Goal: Contribute content

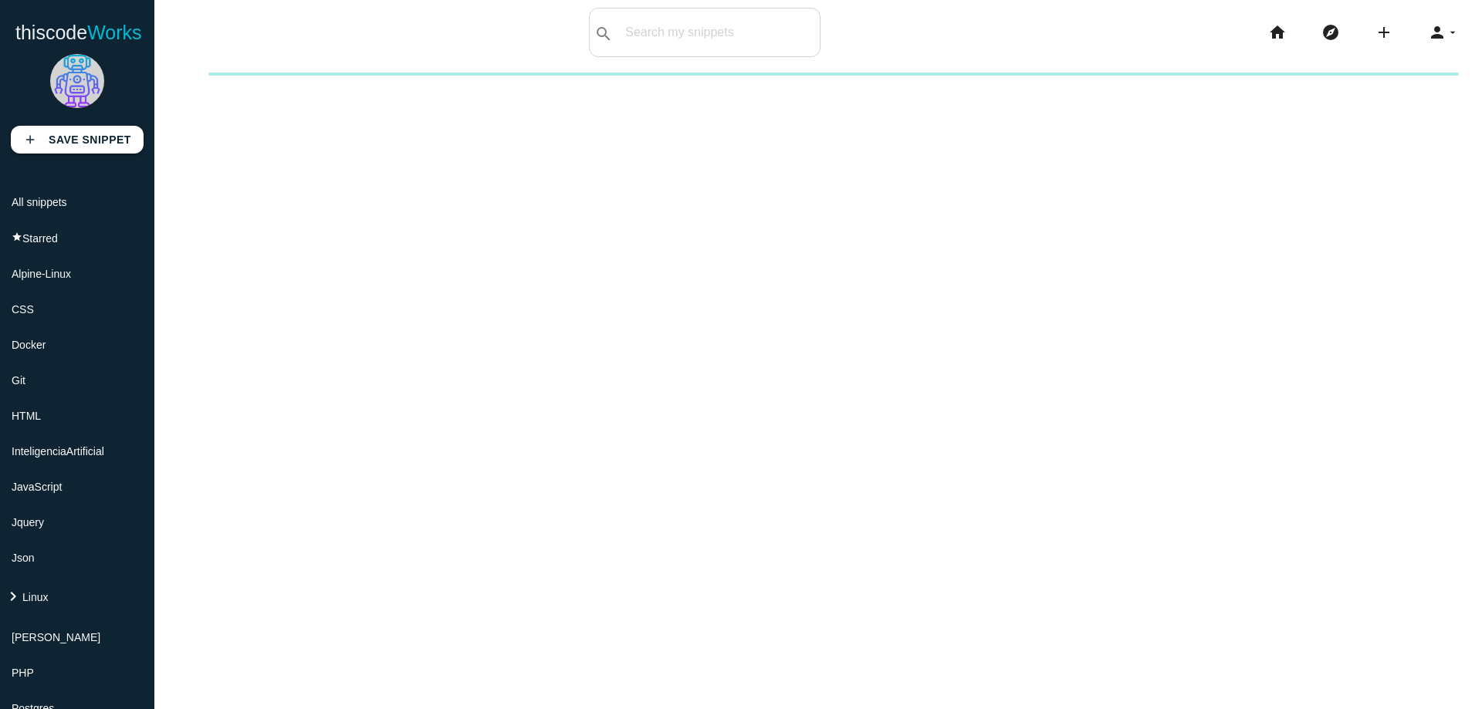
scroll to position [651, 0]
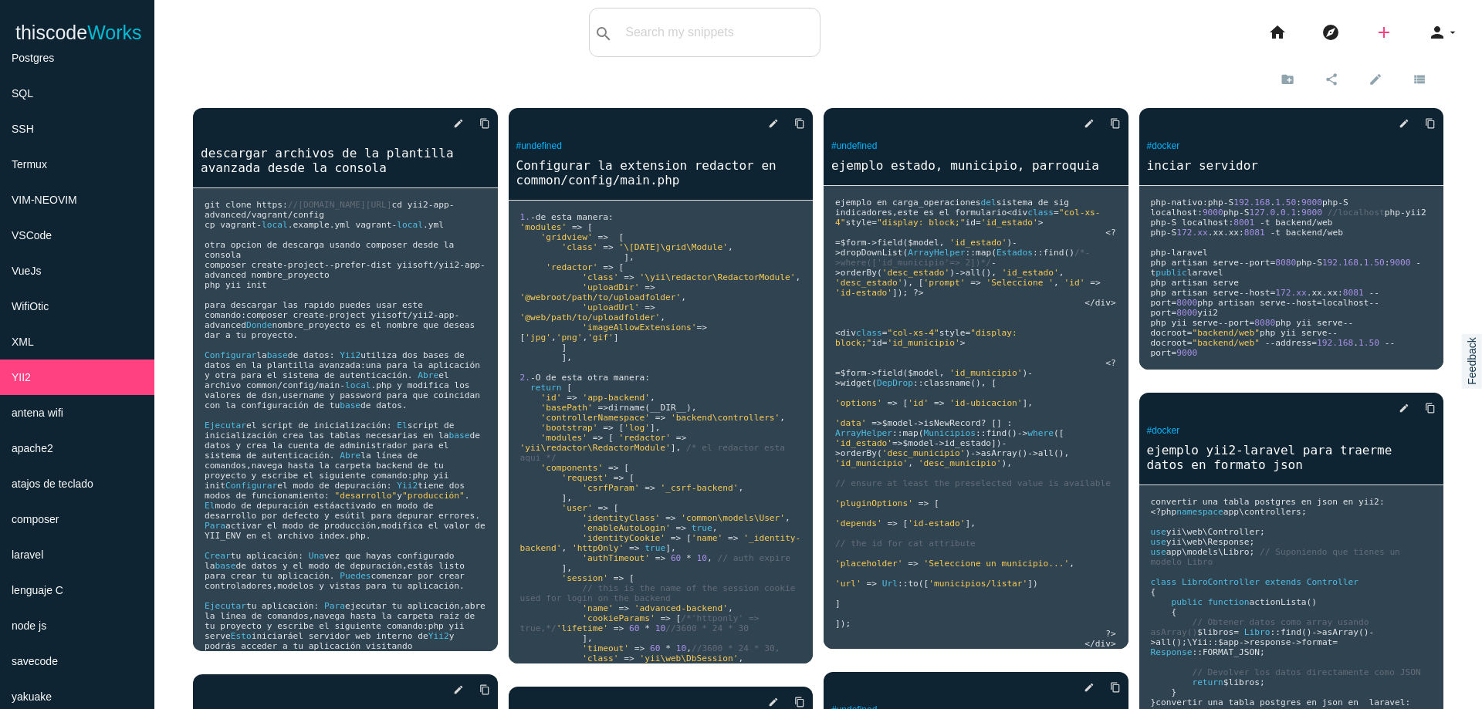
click at [1375, 35] on icon "add" at bounding box center [1384, 32] width 19 height 49
click at [1375, 35] on icon "code" at bounding box center [1384, 27] width 19 height 17
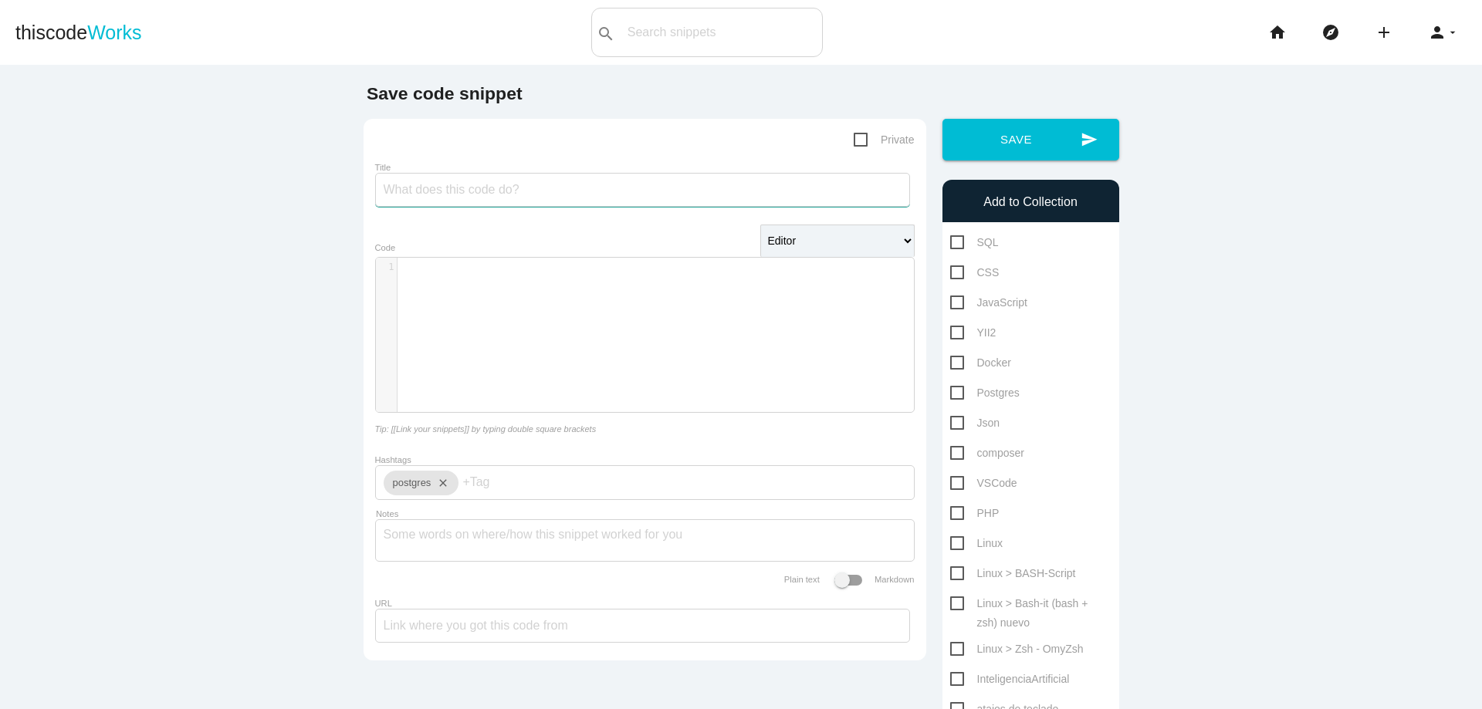
click at [740, 195] on input "Title" at bounding box center [642, 190] width 535 height 34
type input "f"
type input "deformacion de tablas en el index yii2"
click at [537, 326] on div "​ x 1 ​" at bounding box center [656, 347] width 561 height 178
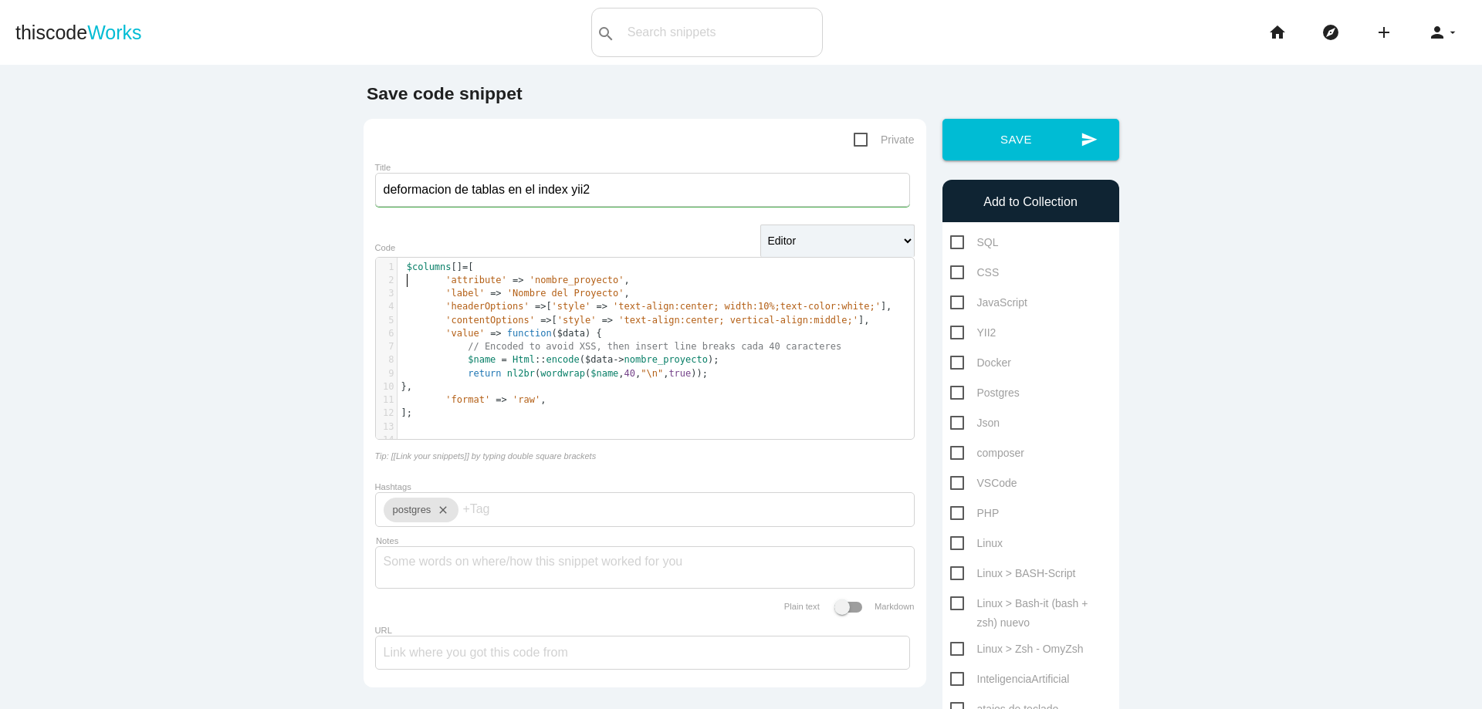
click at [398, 274] on pre "'attribute' => 'nombre_proyecto' ," at bounding box center [661, 280] width 528 height 13
click at [401, 272] on pre "$columns [] = [" at bounding box center [661, 267] width 528 height 13
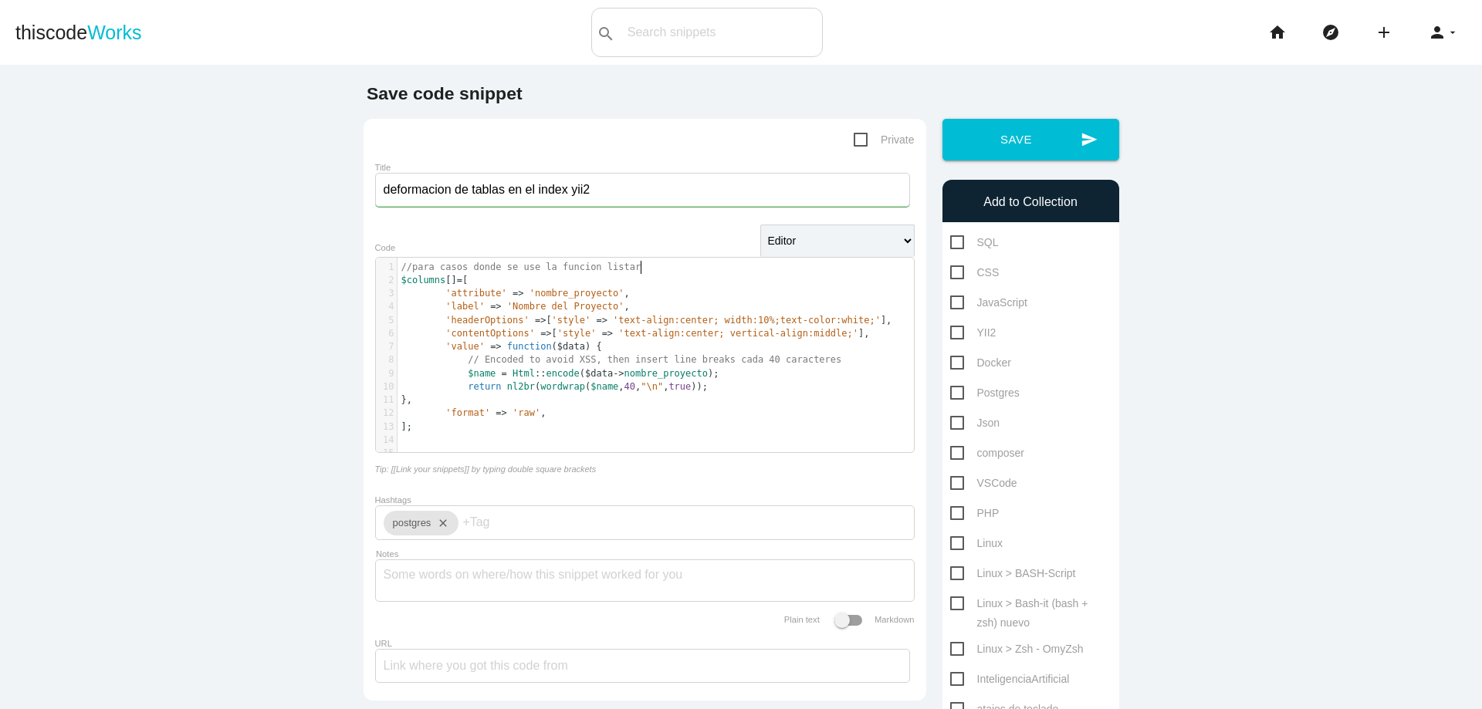
scroll to position [5, 171]
type textarea "el campo venga del modelo"
click at [482, 428] on pre "];" at bounding box center [661, 427] width 528 height 13
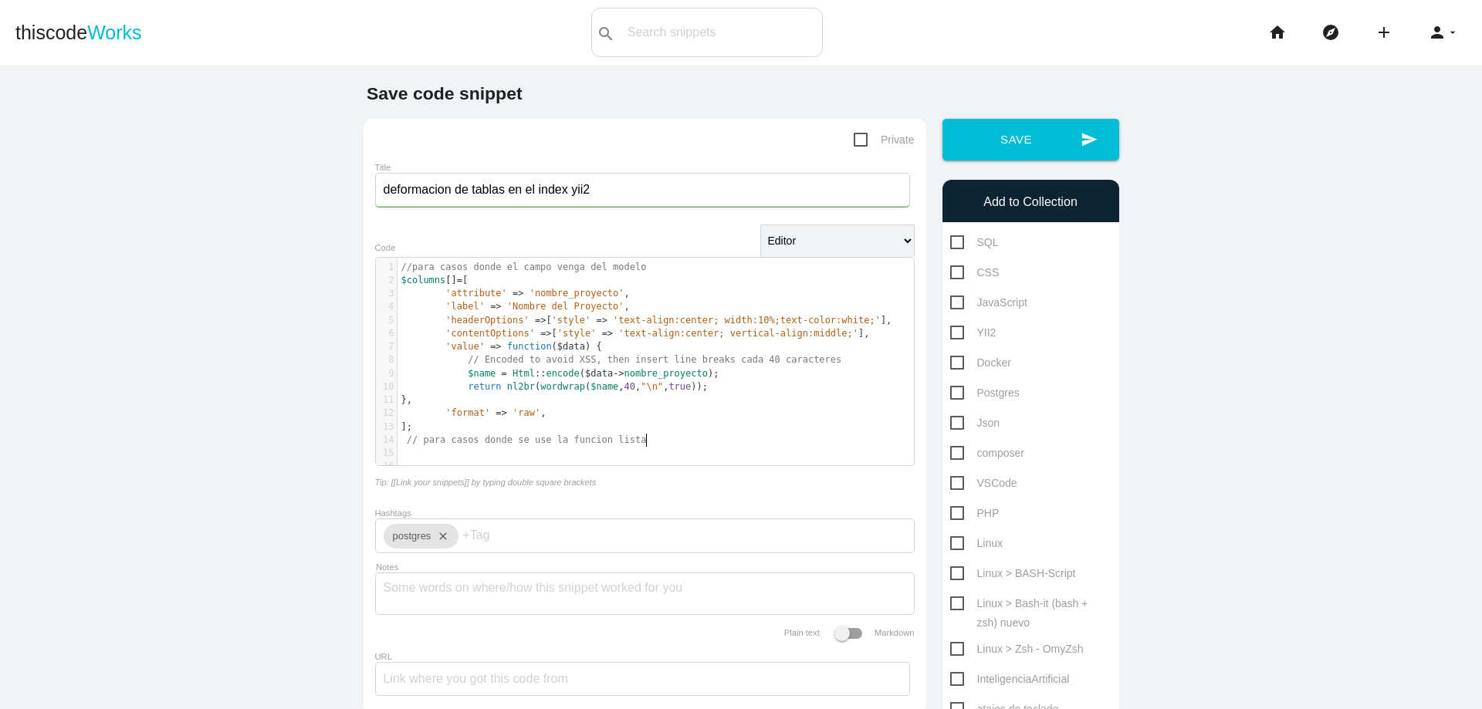
type textarea "// para casos donde se use la funcion listar"
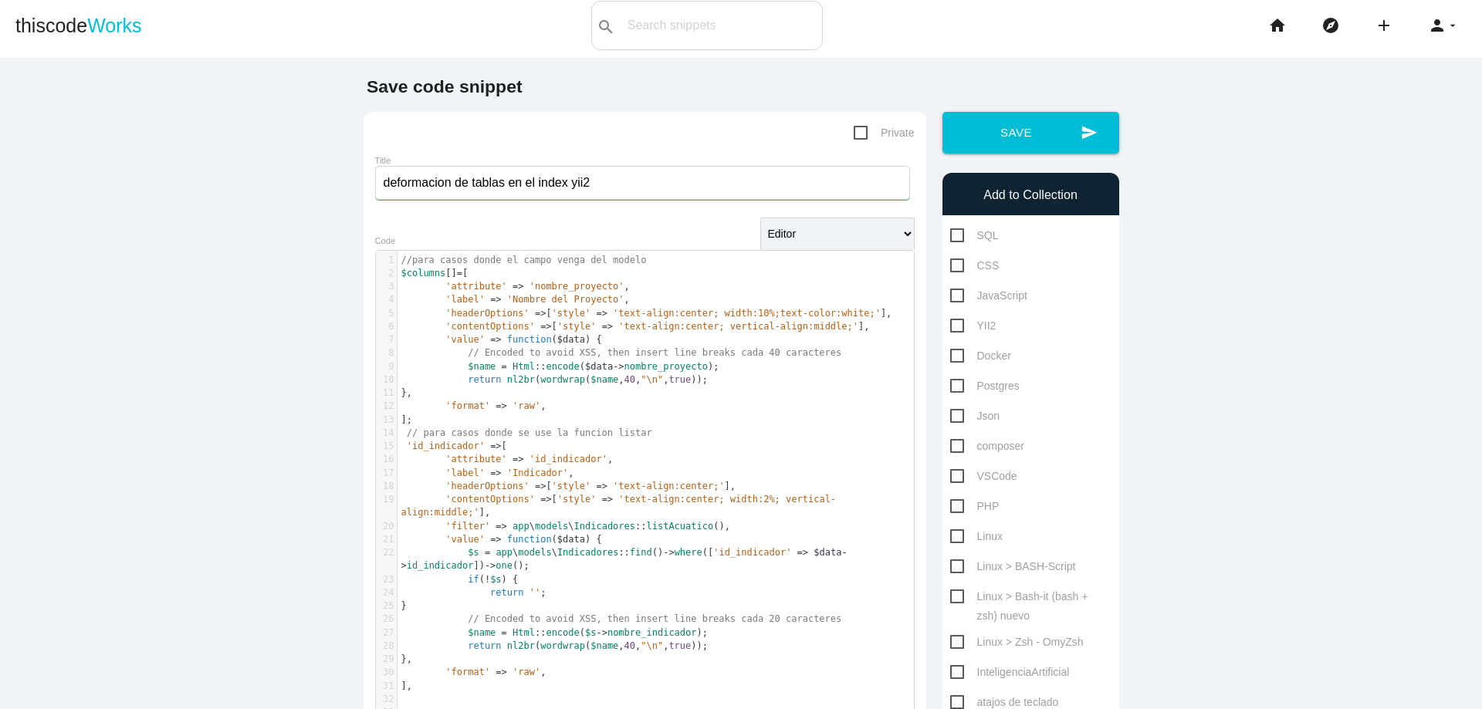
scroll to position [0, 0]
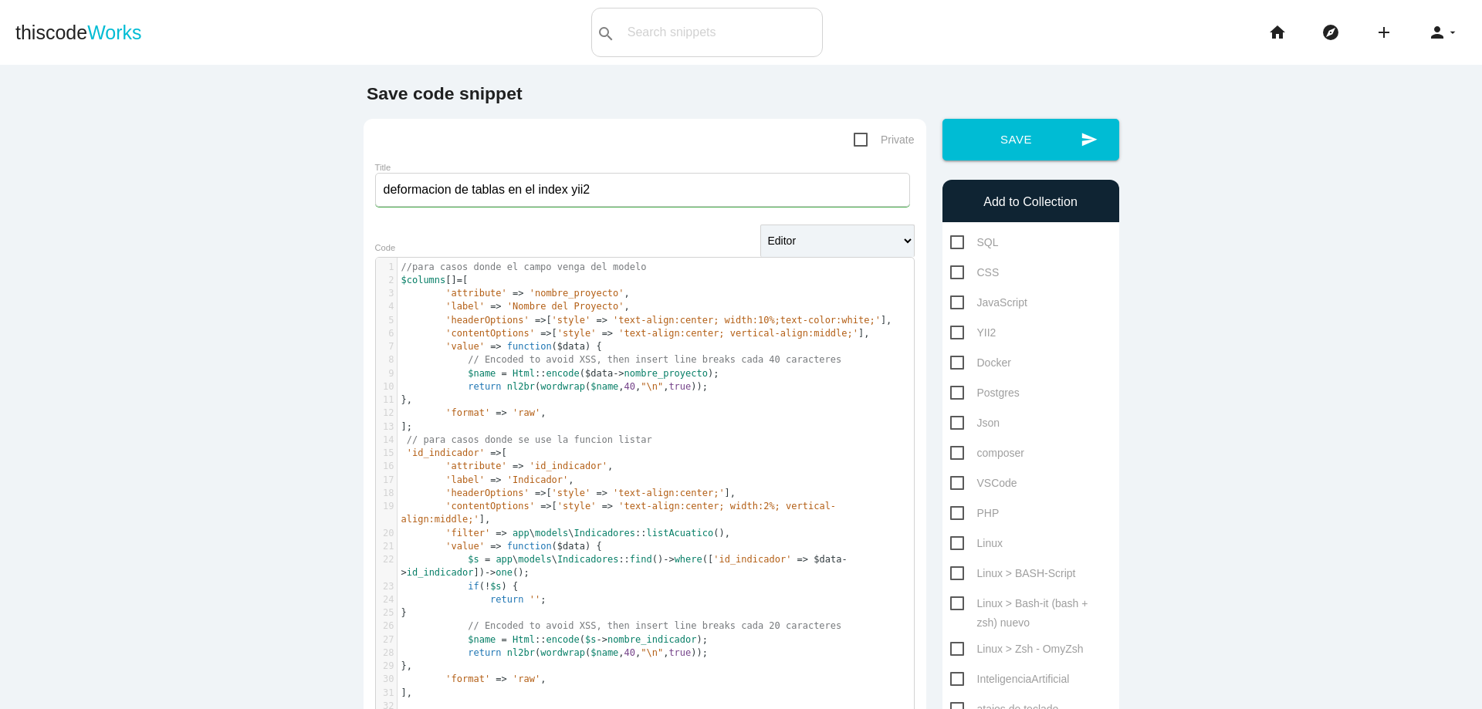
click at [957, 332] on span "YII2" at bounding box center [973, 332] width 46 height 19
click at [957, 332] on input "YII2" at bounding box center [955, 328] width 10 height 10
checkbox input "true"
click at [1025, 152] on button "send Save" at bounding box center [1030, 140] width 177 height 42
